Goal: Transaction & Acquisition: Purchase product/service

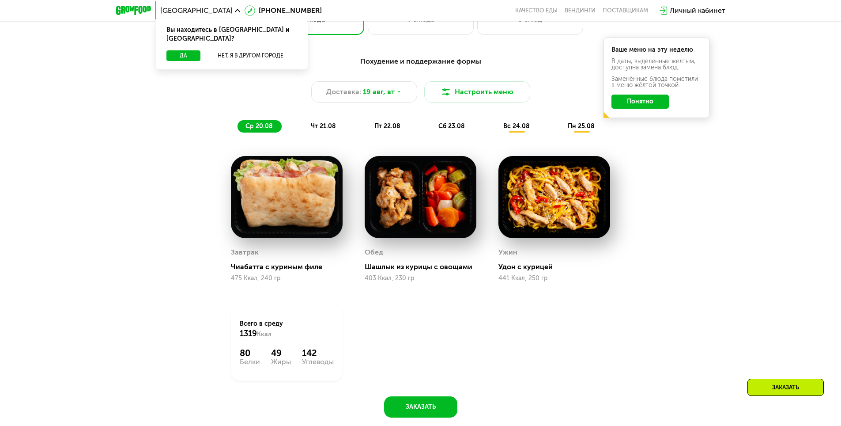
scroll to position [530, 0]
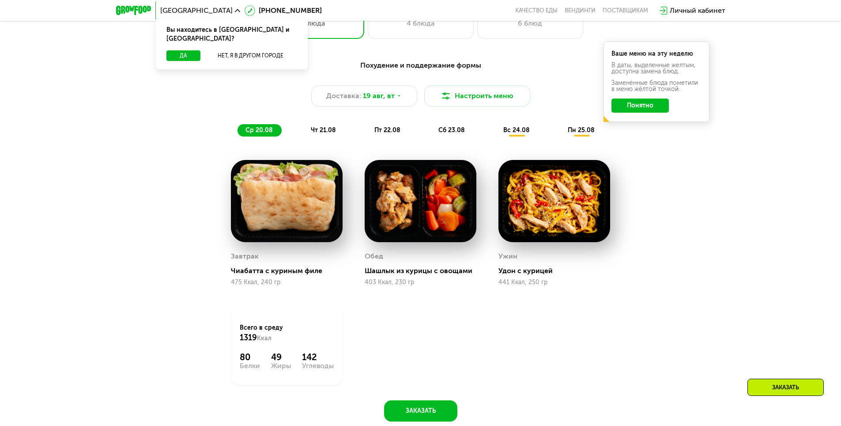
click at [323, 121] on div "Похудение и поддержание формы Доставка: [DATE] Настроить меню ср 20.08 чт 21.08…" at bounding box center [420, 98] width 523 height 76
click at [324, 125] on div "Похудение и поддержание формы Доставка: [DATE] Настроить меню ср 20.08 чт 21.08…" at bounding box center [420, 98] width 523 height 76
click at [366, 128] on div "чт 21.08" at bounding box center [387, 130] width 43 height 12
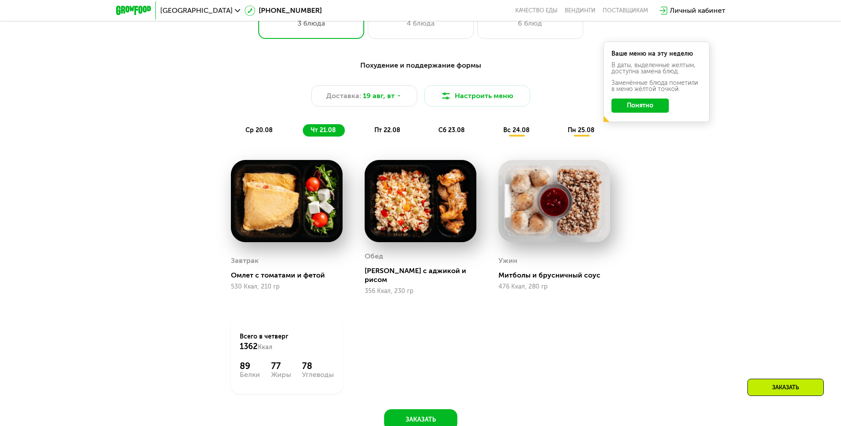
click at [393, 129] on span "пт 22.08" at bounding box center [387, 130] width 26 height 8
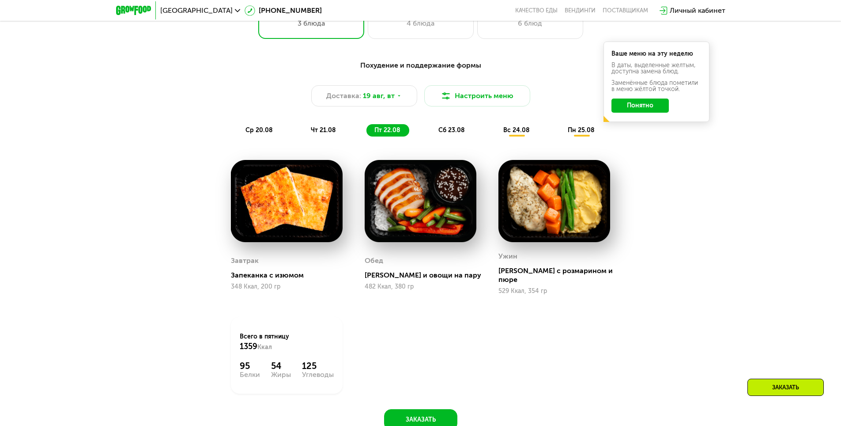
click at [452, 134] on span "сб 23.08" at bounding box center [451, 130] width 26 height 8
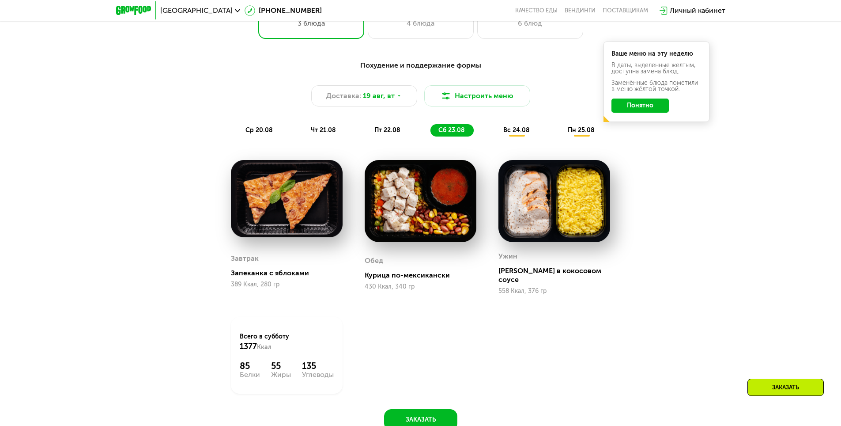
click at [517, 134] on span "вс 24.08" at bounding box center [516, 130] width 26 height 8
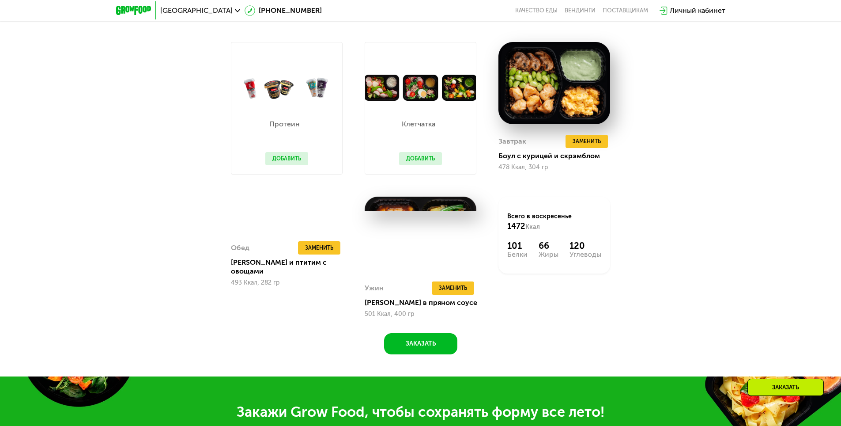
scroll to position [662, 0]
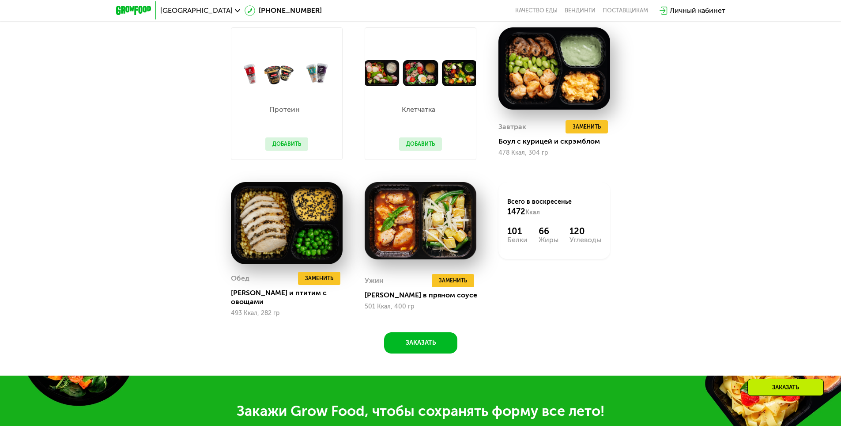
click at [747, 186] on div "Похудение и поддержание формы Доставка: [DATE] Настроить меню ср 20.08 чт 21.08…" at bounding box center [420, 145] width 841 height 460
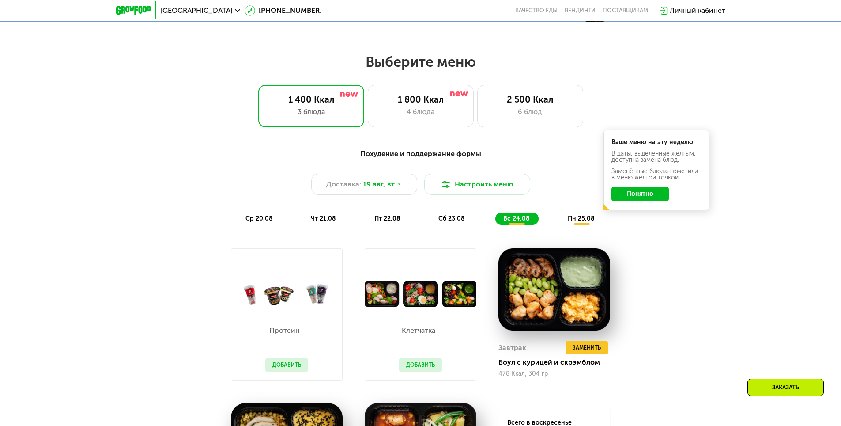
click at [578, 218] on span "пн 25.08" at bounding box center [581, 219] width 27 height 8
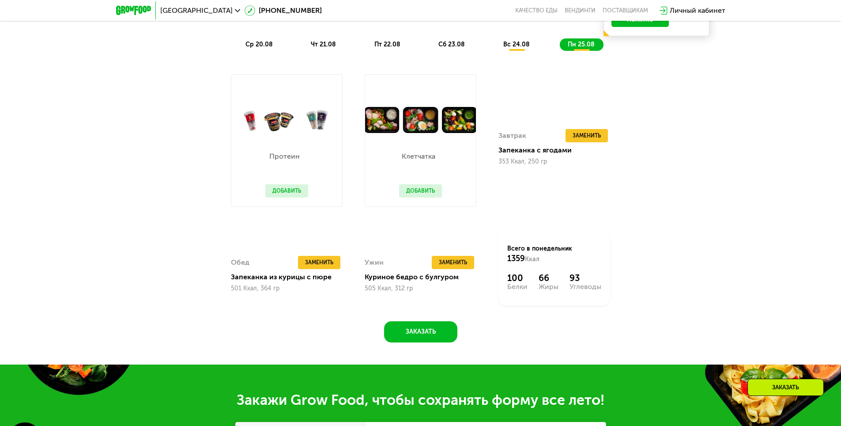
scroll to position [618, 0]
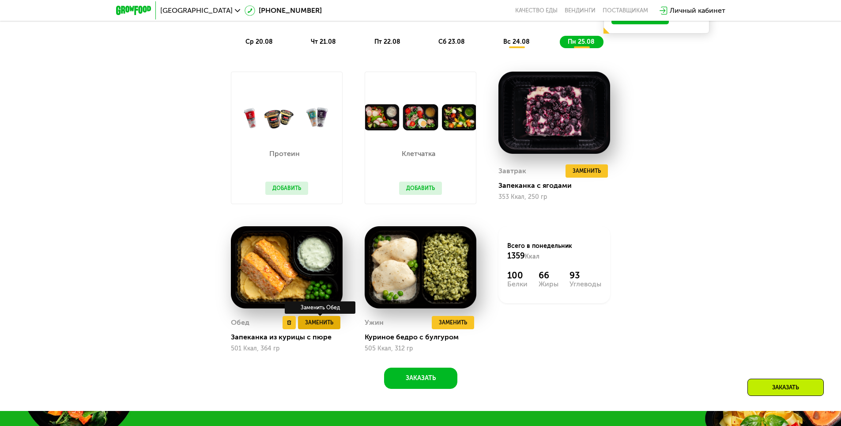
click at [313, 322] on span "Заменить" at bounding box center [319, 322] width 28 height 9
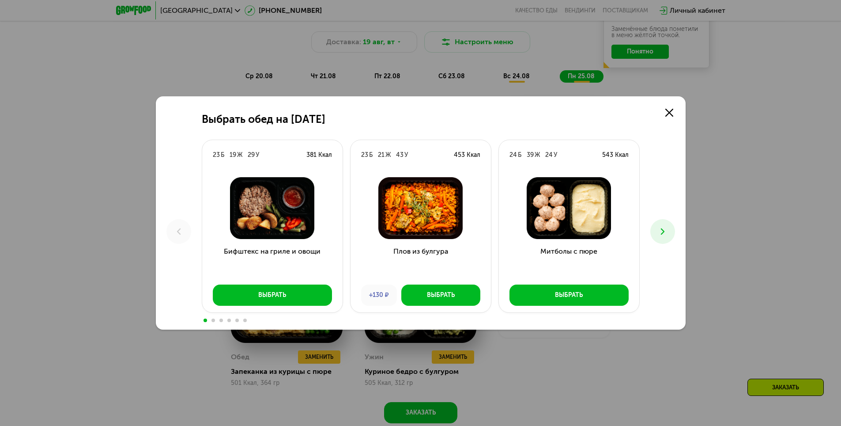
scroll to position [574, 0]
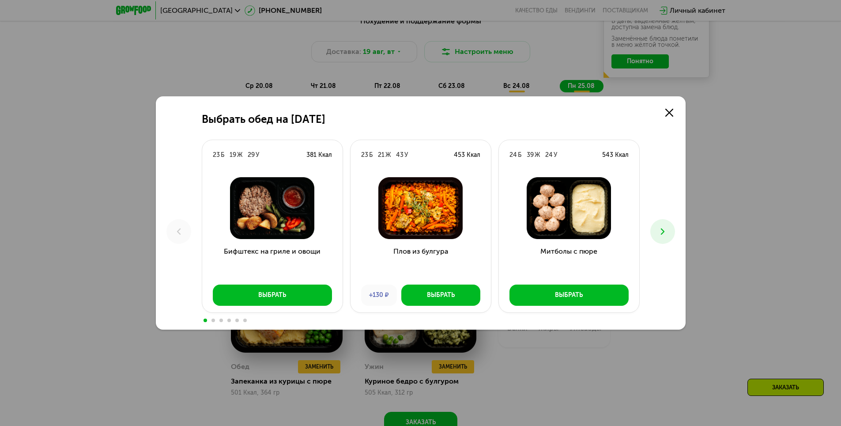
click at [357, 292] on div "Плов из булгура +130 ₽ Выбрать" at bounding box center [420, 241] width 140 height 142
click at [667, 111] on icon at bounding box center [669, 113] width 8 height 8
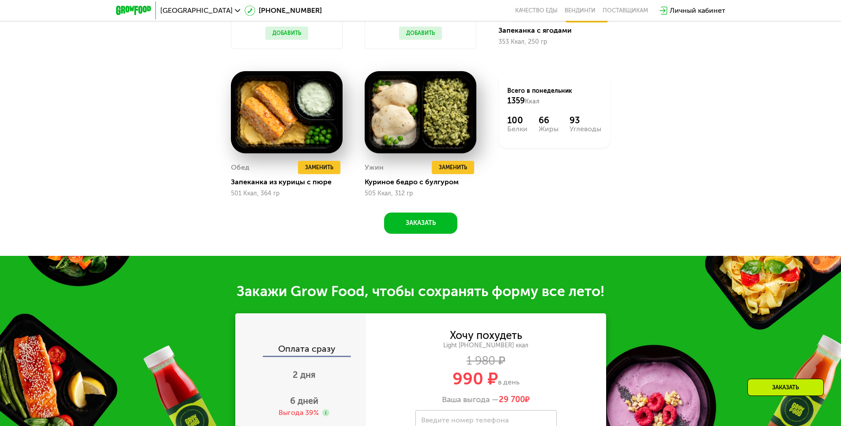
scroll to position [618, 0]
